Goal: Share content

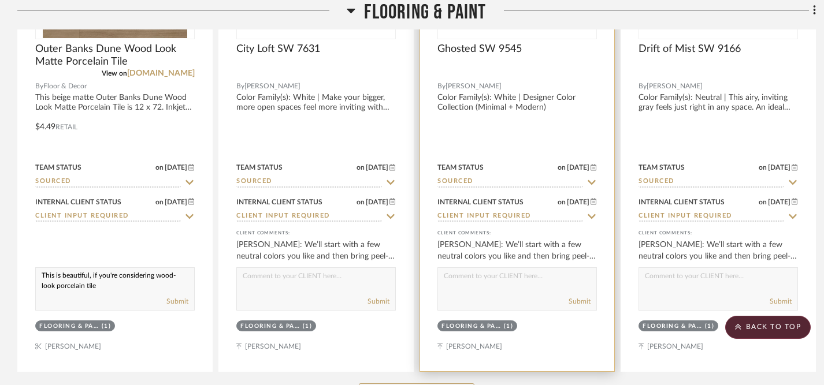
scroll to position [586, 0]
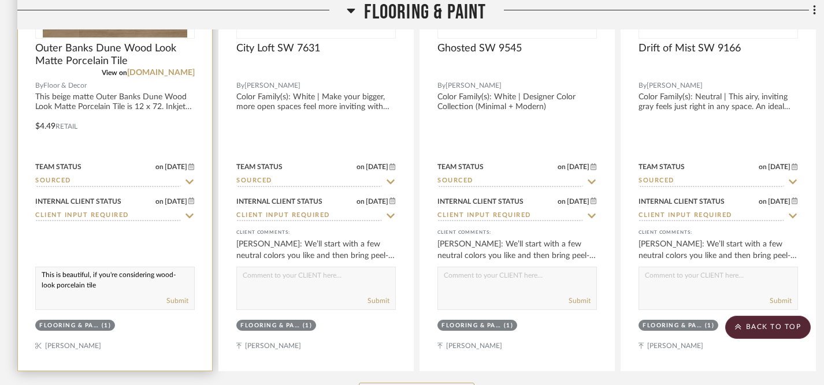
click at [90, 281] on textarea "This is beautiful, if you're considering wood-look porcelain tile" at bounding box center [115, 279] width 158 height 22
click at [133, 290] on textarea "This is beautiful flooring, if you're considering wood-look porcelain tile" at bounding box center [115, 279] width 158 height 22
type textarea "This is beautiful flooring, if you're considering wood-look porcelain tile as a…"
click at [177, 302] on button "Submit" at bounding box center [177, 301] width 22 height 10
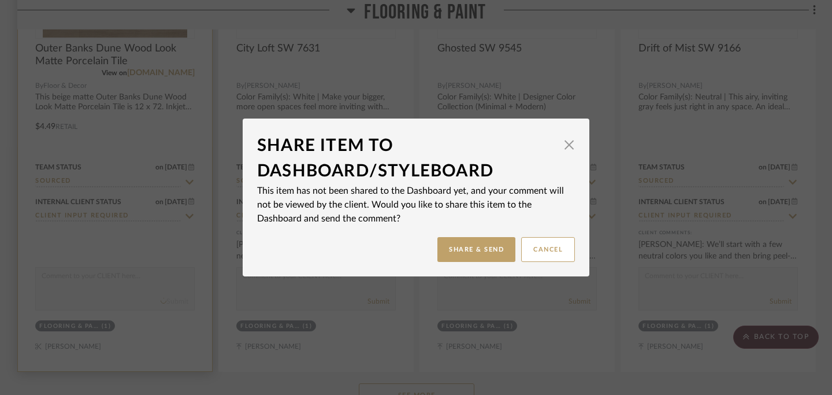
scroll to position [0, 0]
click at [473, 252] on button "Share & Send" at bounding box center [476, 249] width 78 height 25
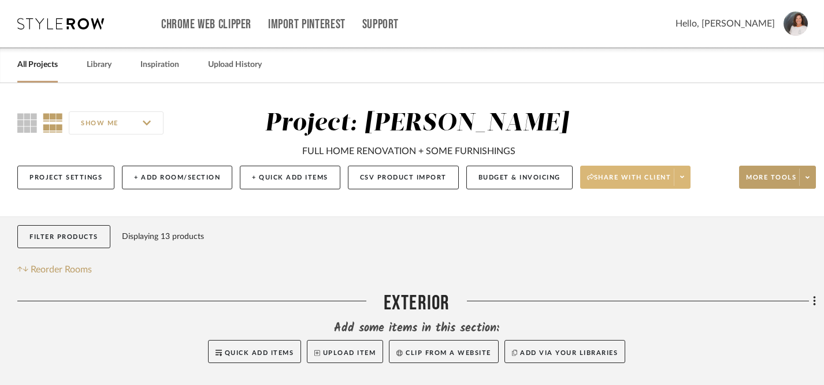
click at [618, 179] on span "Share with client" at bounding box center [629, 181] width 84 height 17
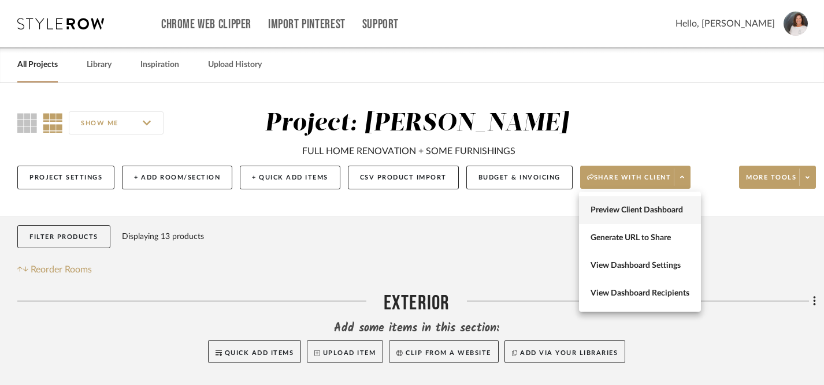
click at [609, 211] on span "Preview Client Dashboard" at bounding box center [640, 211] width 99 height 10
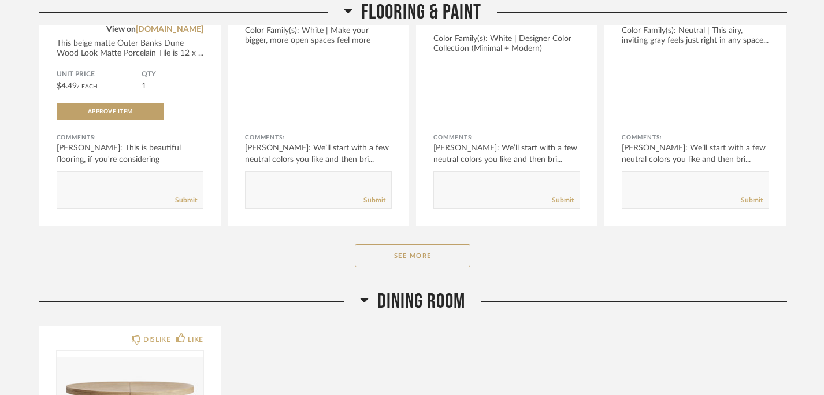
scroll to position [406, 0]
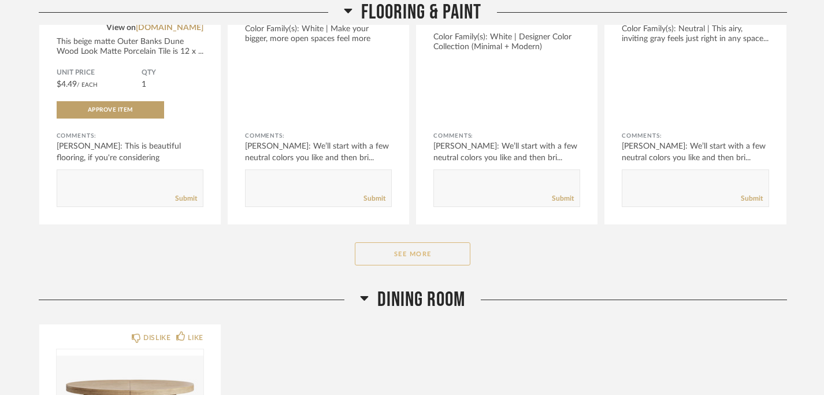
click at [410, 253] on button "See More" at bounding box center [413, 253] width 116 height 23
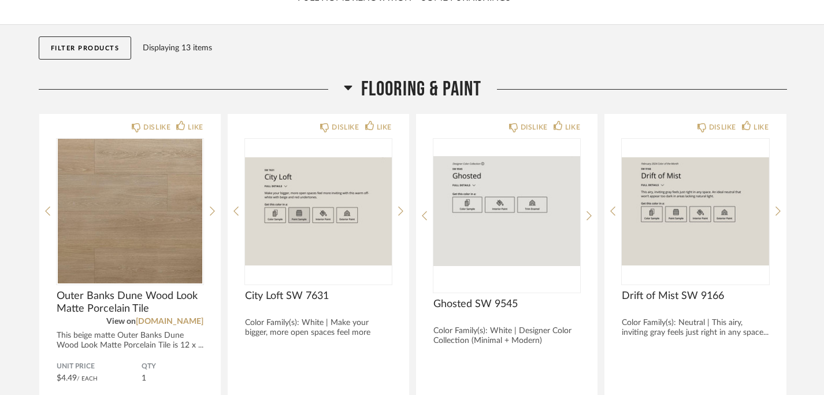
scroll to position [98, 0]
